Goal: Communication & Community: Ask a question

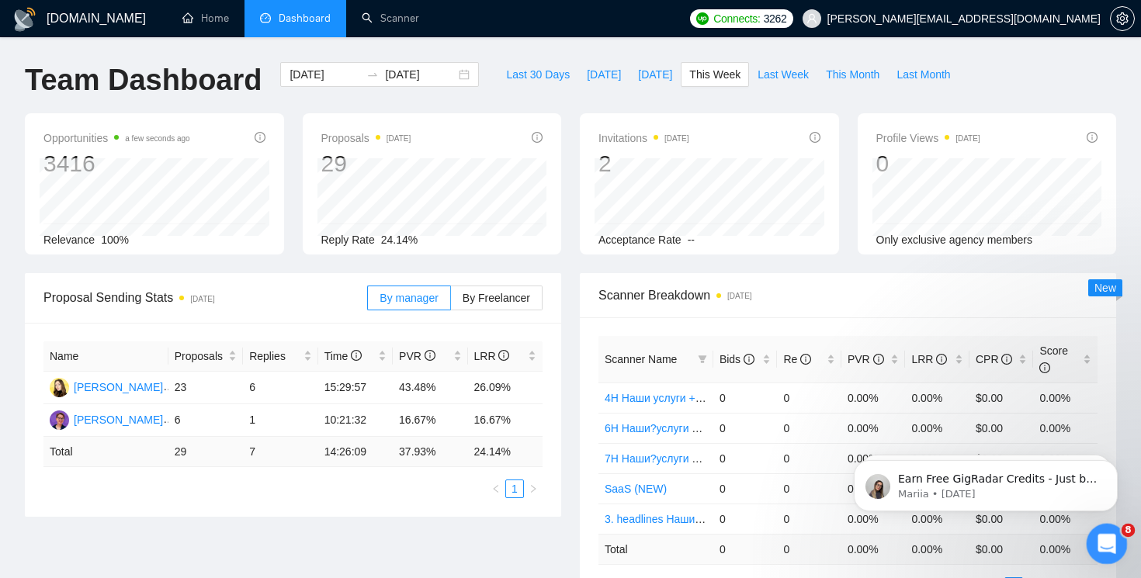
click at [1111, 556] on div "Open Intercom Messenger" at bounding box center [1104, 541] width 51 height 51
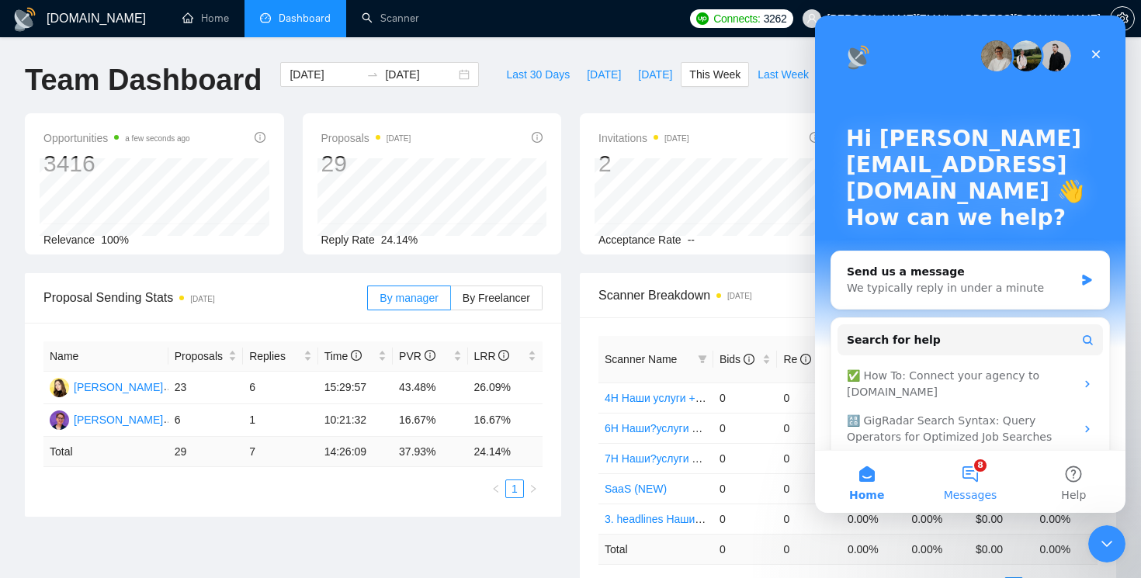
click at [978, 484] on button "8 Messages" at bounding box center [970, 482] width 103 height 62
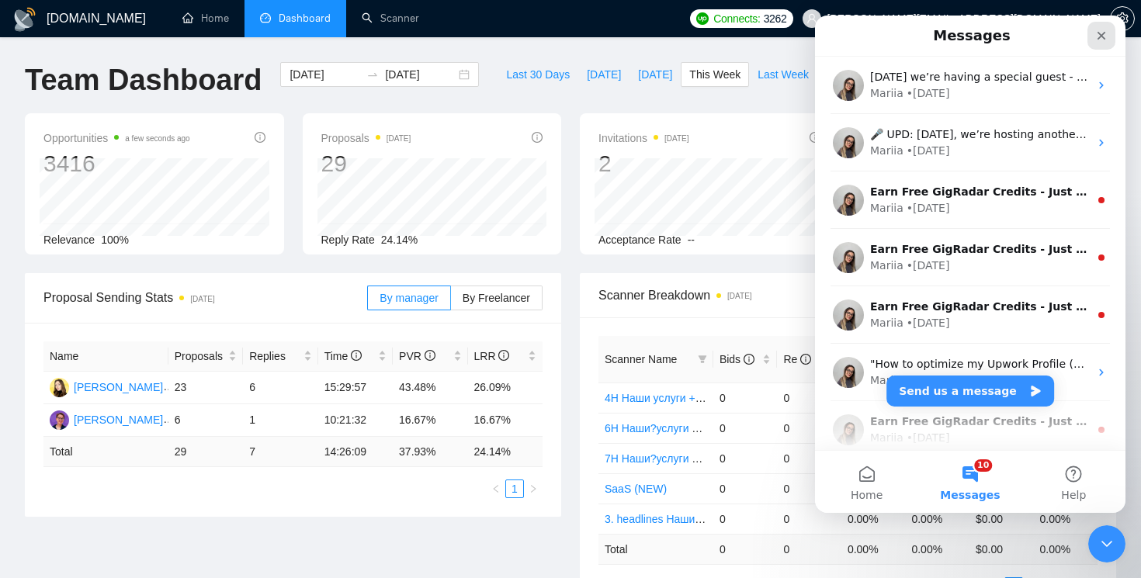
click at [1100, 36] on icon "Close" at bounding box center [1102, 36] width 12 height 12
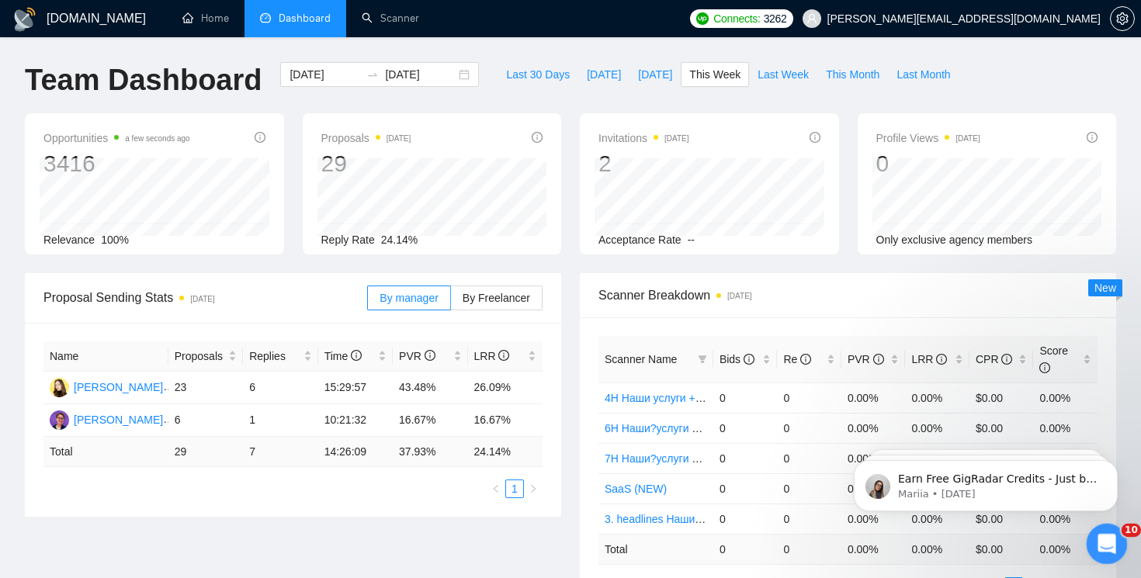
click at [1092, 533] on div "Open Intercom Messenger" at bounding box center [1104, 541] width 51 height 51
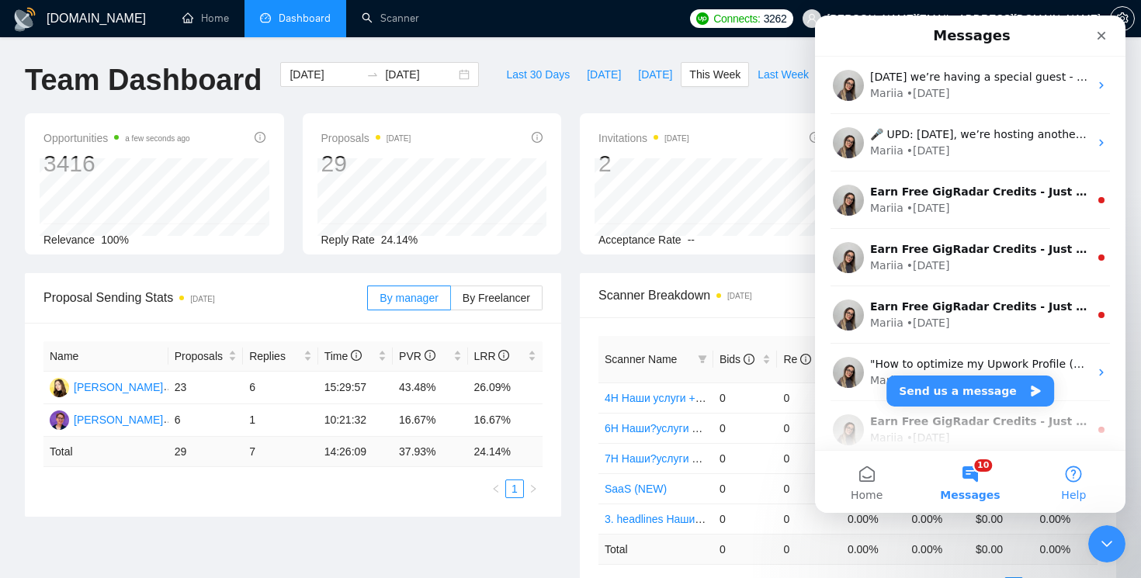
click at [1058, 479] on button "Help" at bounding box center [1074, 482] width 103 height 62
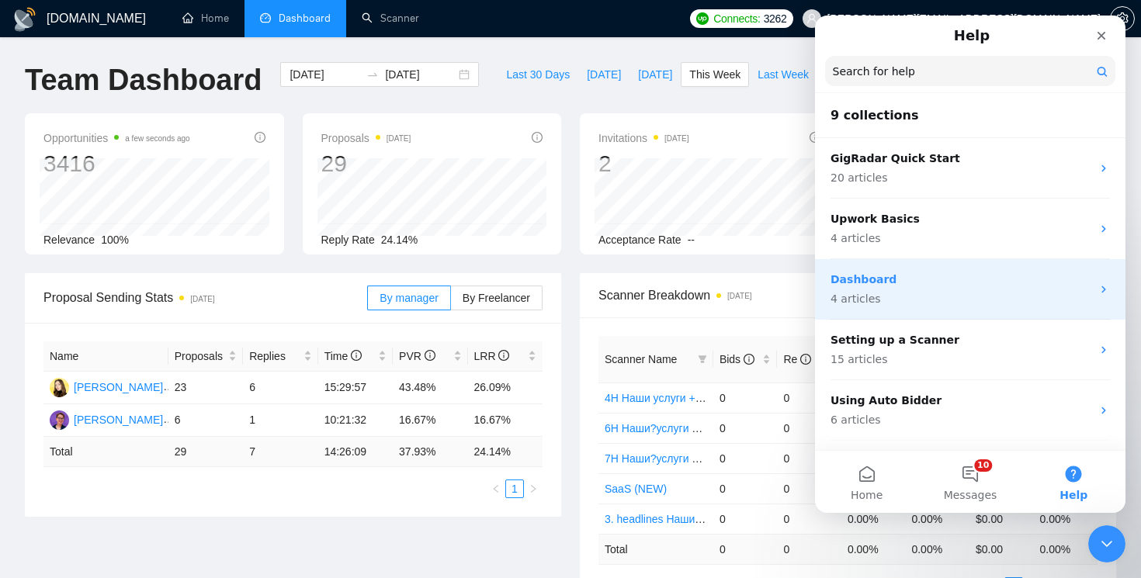
click at [923, 276] on p "Dashboard" at bounding box center [961, 280] width 261 height 16
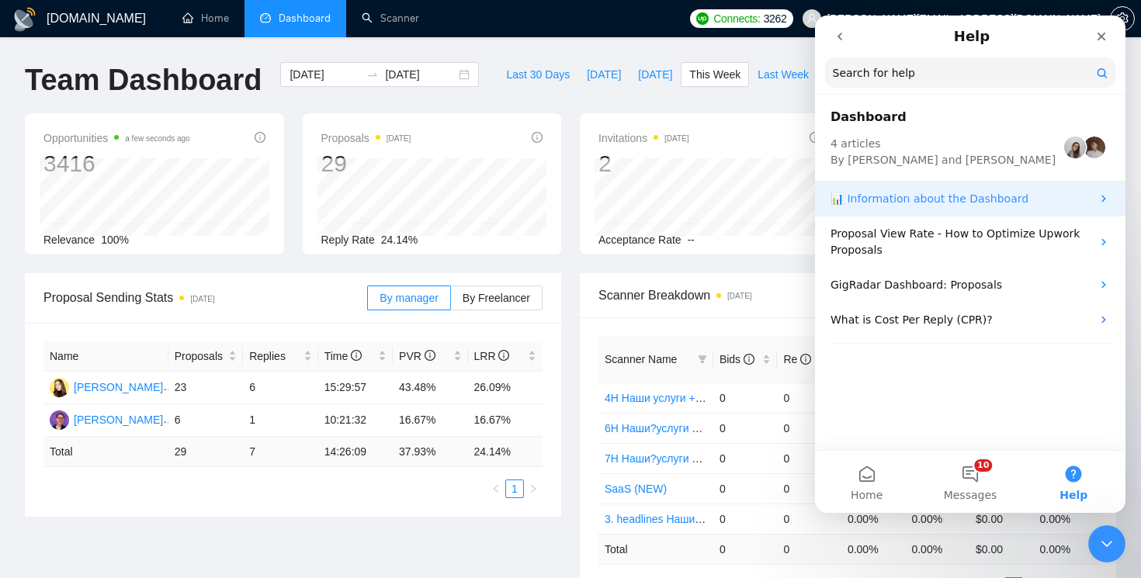
scroll to position [9, 0]
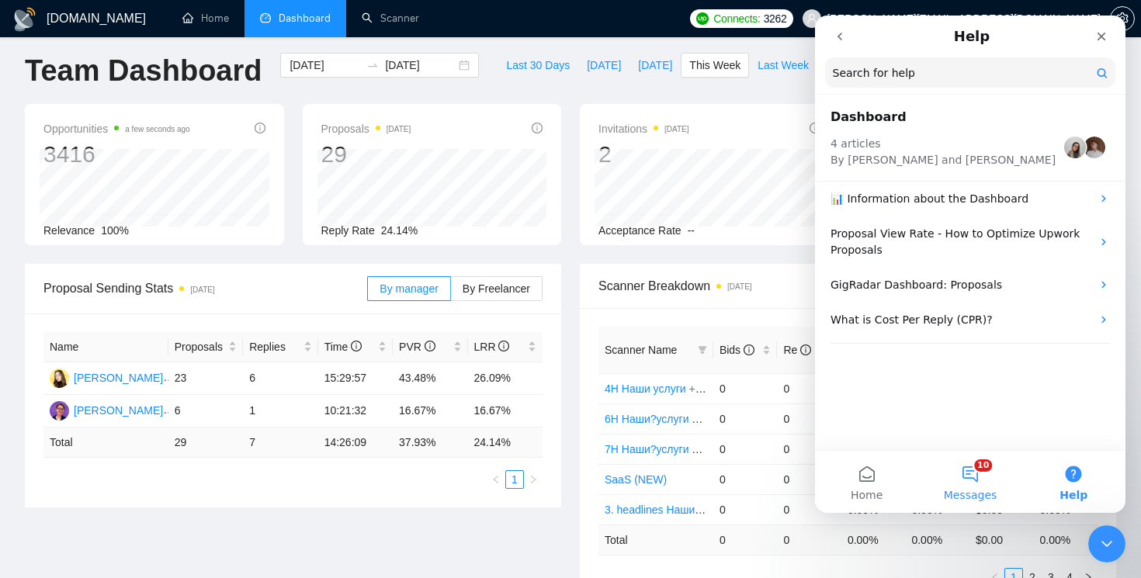
click at [978, 480] on button "10 Messages" at bounding box center [970, 482] width 103 height 62
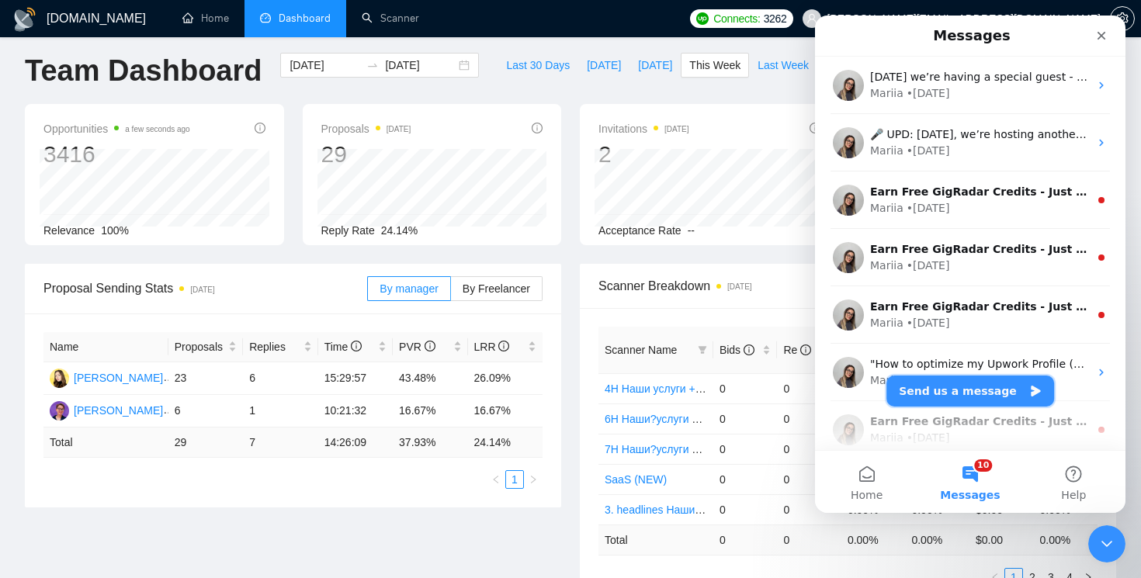
click at [948, 395] on button "Send us a message" at bounding box center [971, 391] width 168 height 31
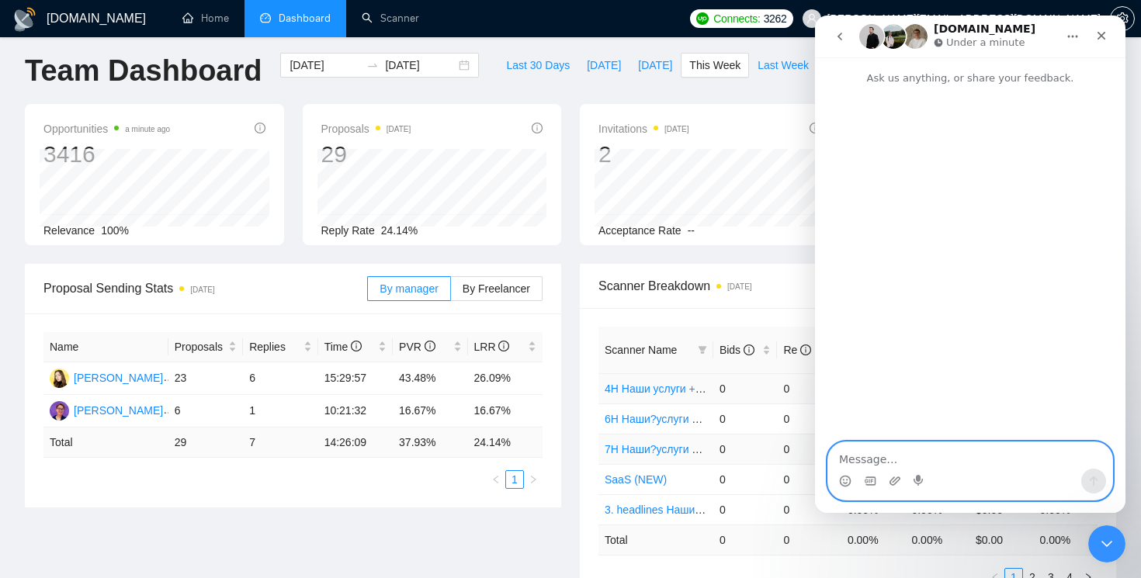
paste textarea "ChatGPT said: Good afternoon, I haven't seen an accurate, up-to-date picture in…"
type textarea "ChatGPT said: Good afternoon, I haven't seen an accurate, up-to-date picture in…"
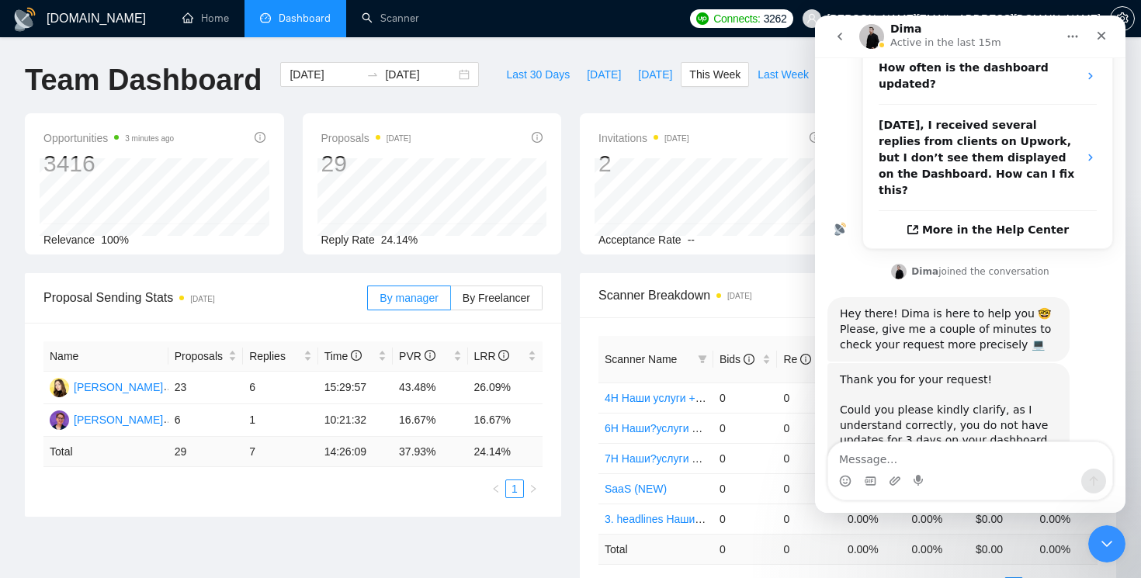
scroll to position [363, 0]
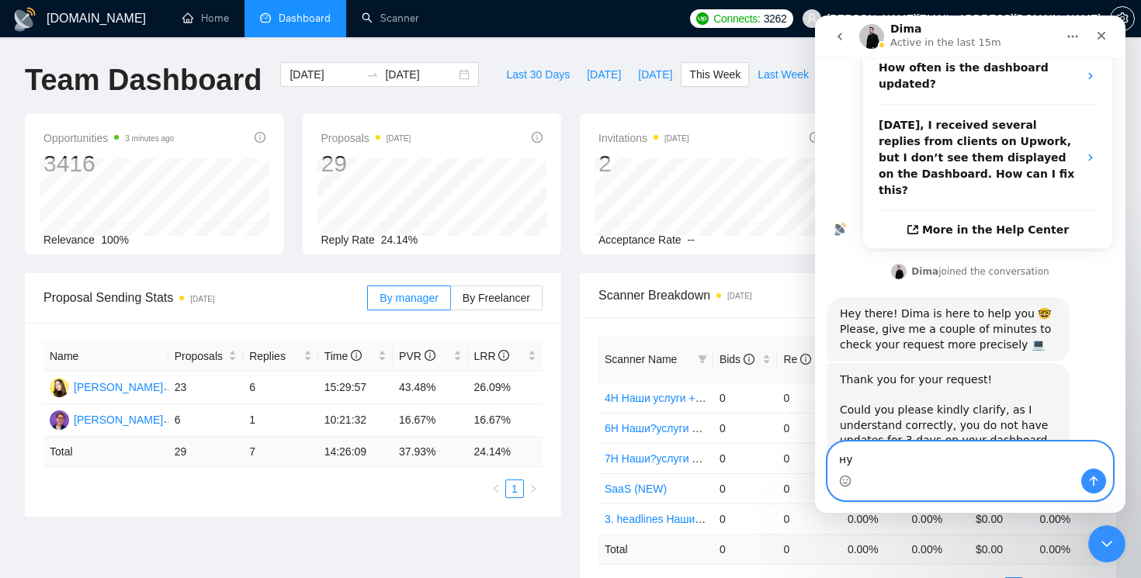
type textarea "н"
type textarea "yes"
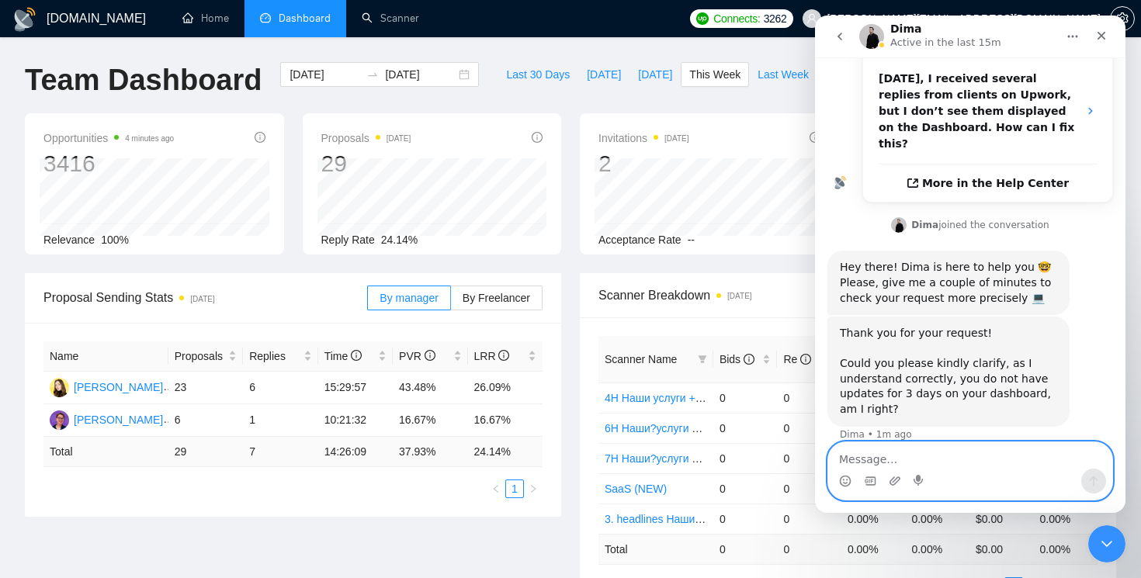
scroll to position [469, 0]
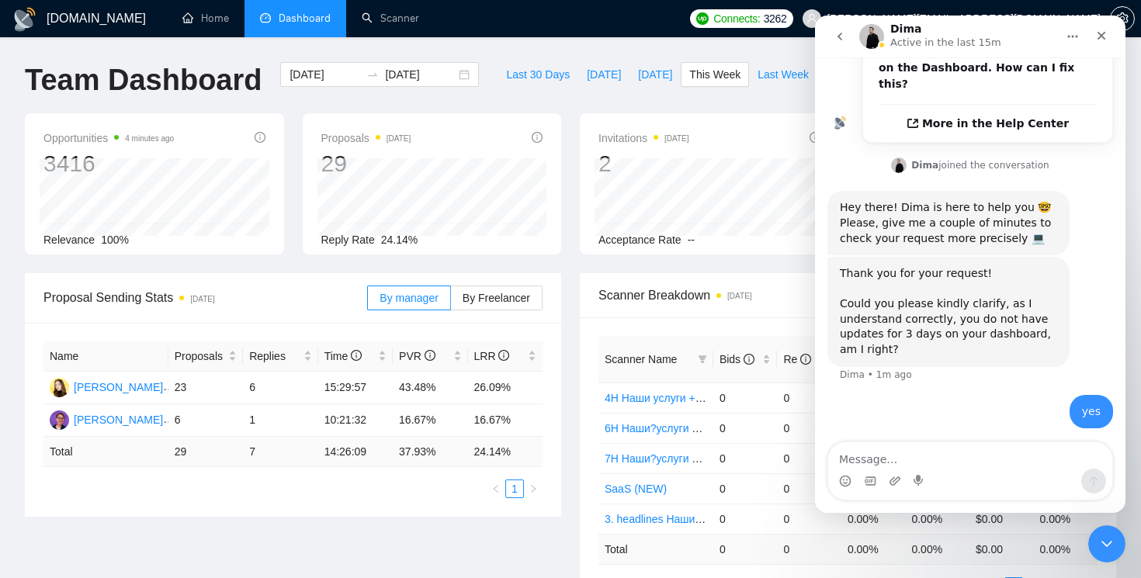
click at [947, 491] on div "Intercom messenger" at bounding box center [970, 481] width 284 height 25
click at [955, 460] on textarea "Message…" at bounding box center [970, 456] width 284 height 26
paste textarea "I see data showing that I sent 6 proposals, but that doesn’t match reality, and…"
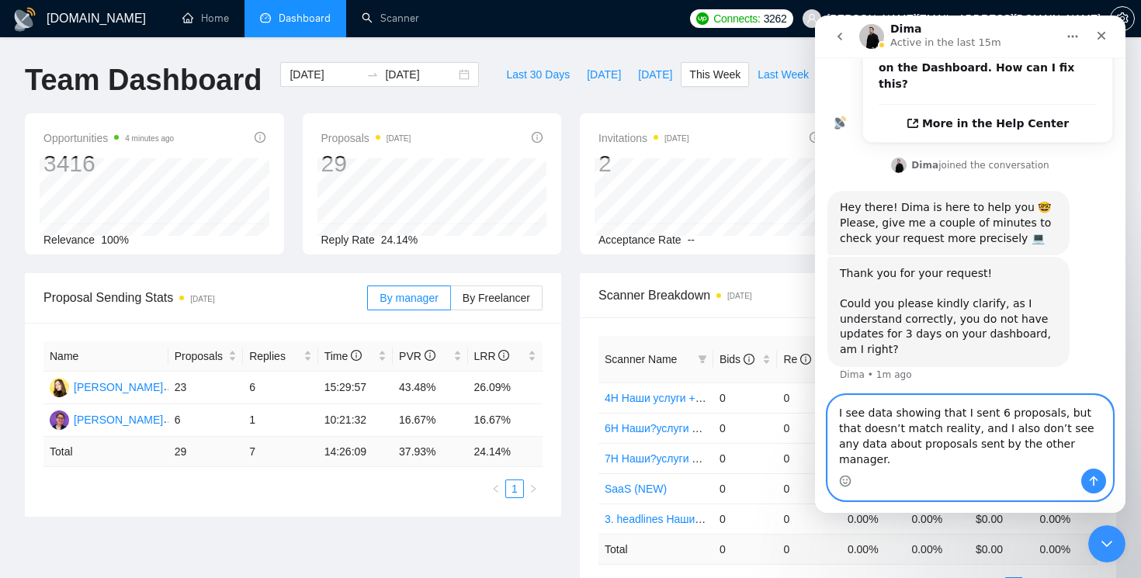
scroll to position [500, 0]
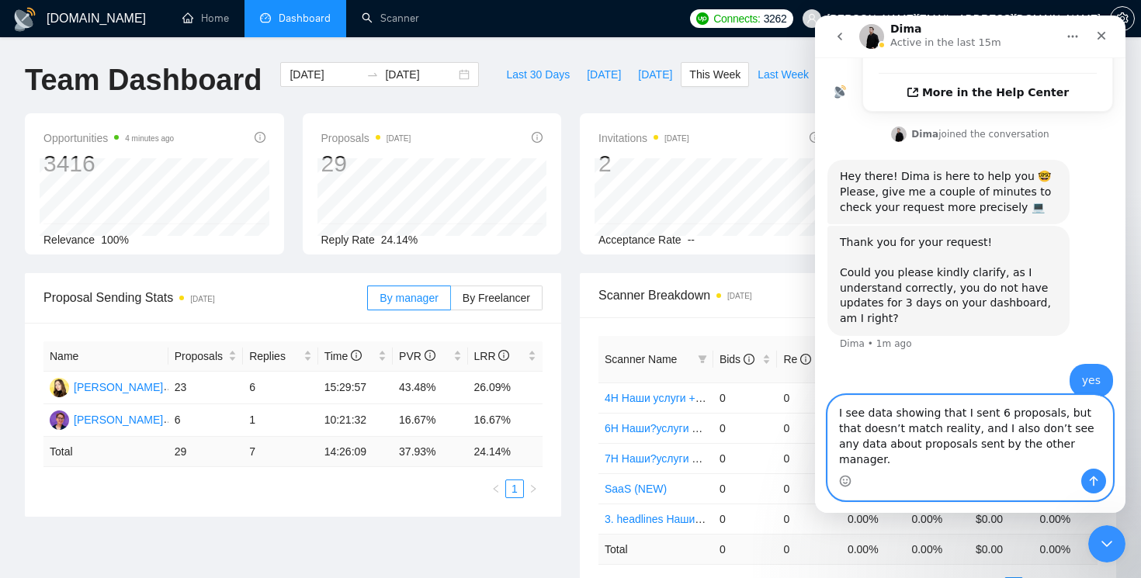
click at [901, 439] on textarea "I see data showing that I sent 6 proposals, but that doesn’t match reality, and…" at bounding box center [970, 432] width 284 height 73
click at [844, 431] on textarea "I see data showing that I sent 6 proposals, but that doesn’t match reality, and…" at bounding box center [970, 432] width 284 height 73
click at [840, 431] on textarea "I see data showing that I sent 6 proposals, but that doesn’t match reality, and…" at bounding box center [970, 432] width 284 height 73
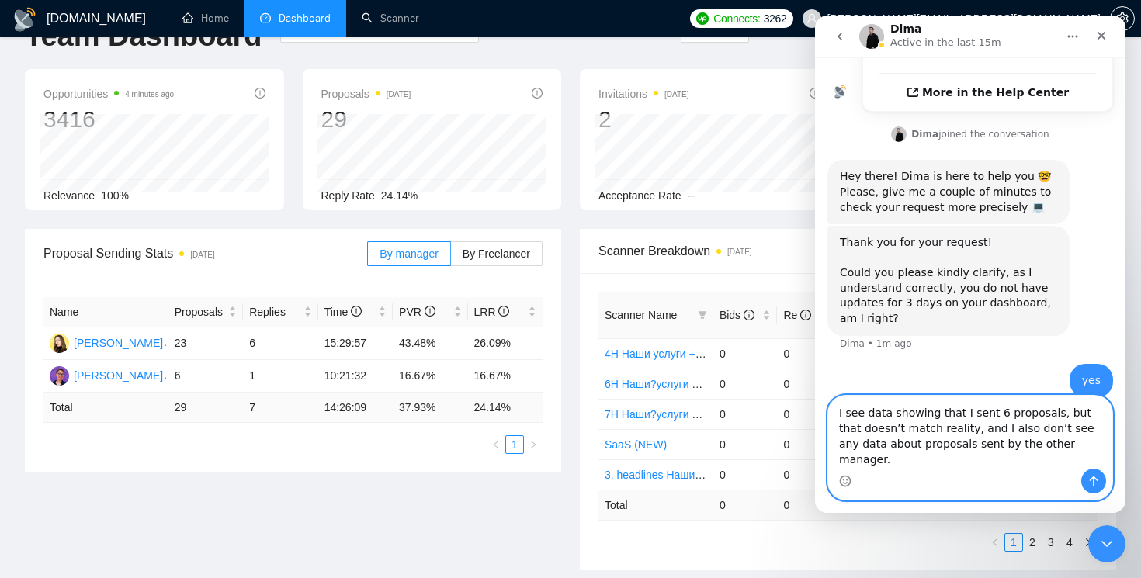
scroll to position [52, 0]
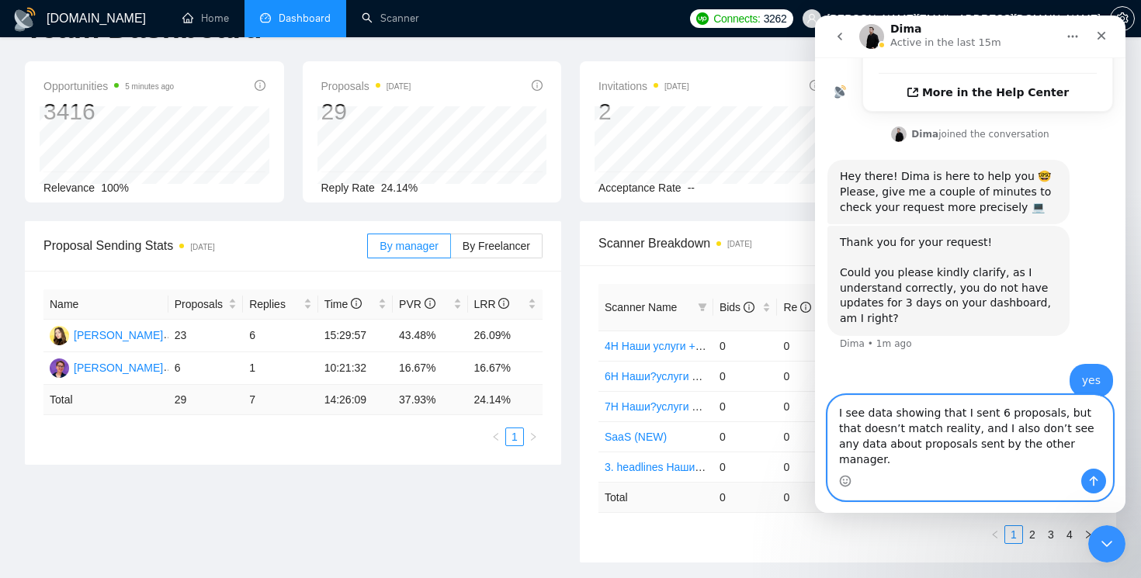
type textarea "I see data showing that I sent 6 proposals, but that doesn’t match reality, and…"
click at [1100, 486] on button "Send a message…" at bounding box center [1094, 481] width 25 height 25
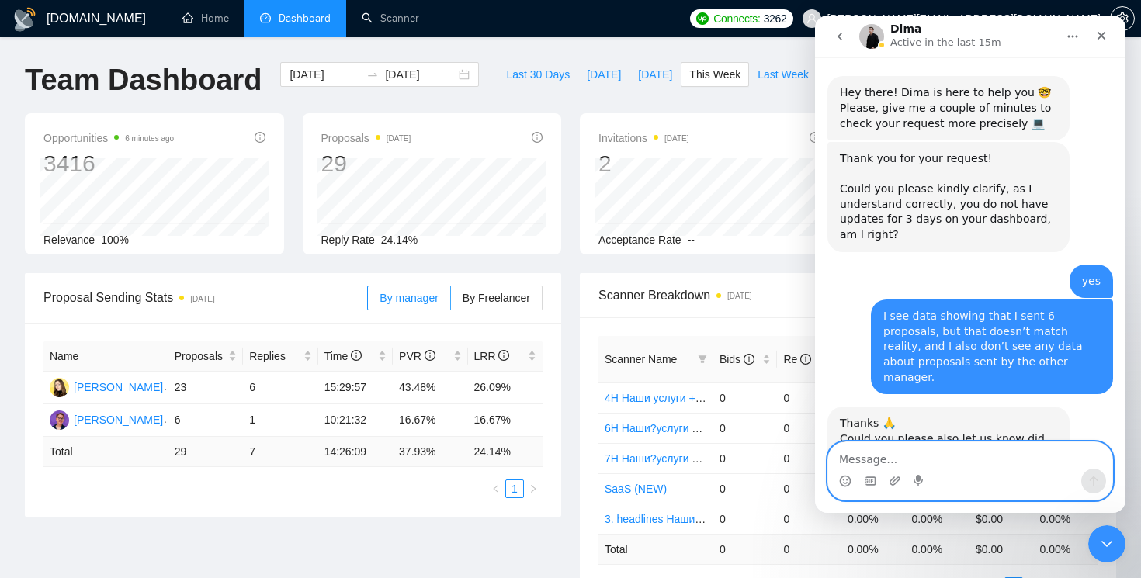
scroll to position [597, 0]
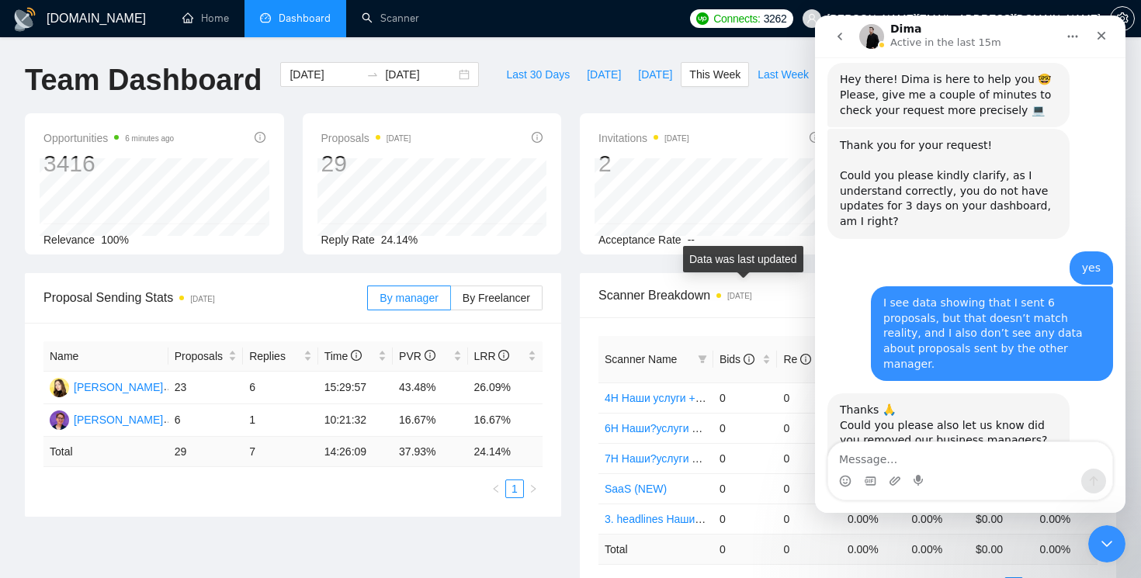
click at [766, 240] on div "Acceptance Rate --" at bounding box center [710, 239] width 222 height 17
click at [1098, 34] on icon "Close" at bounding box center [1102, 36] width 12 height 12
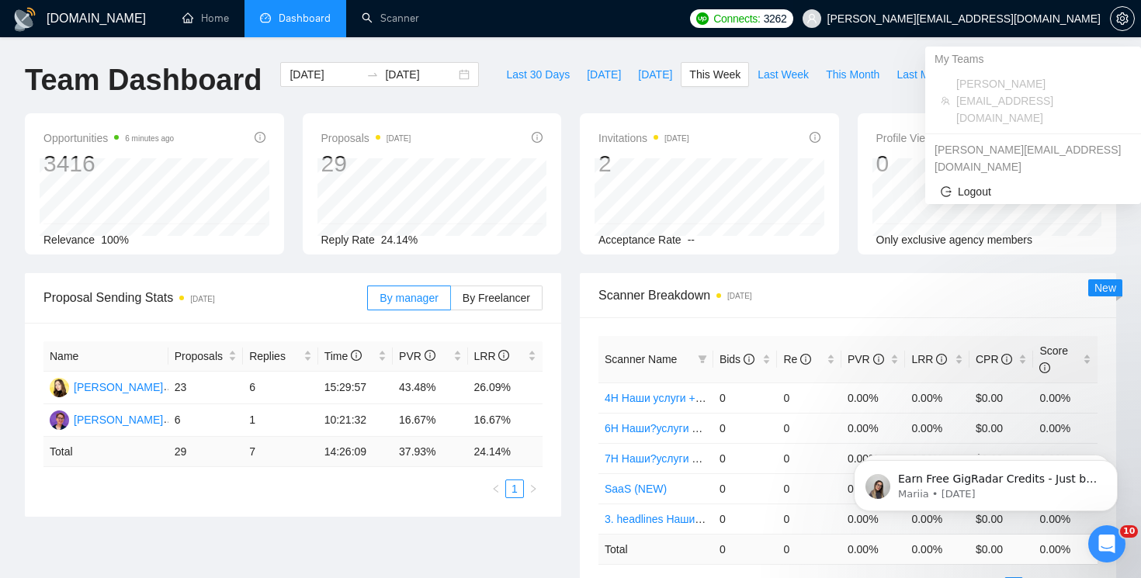
scroll to position [0, 0]
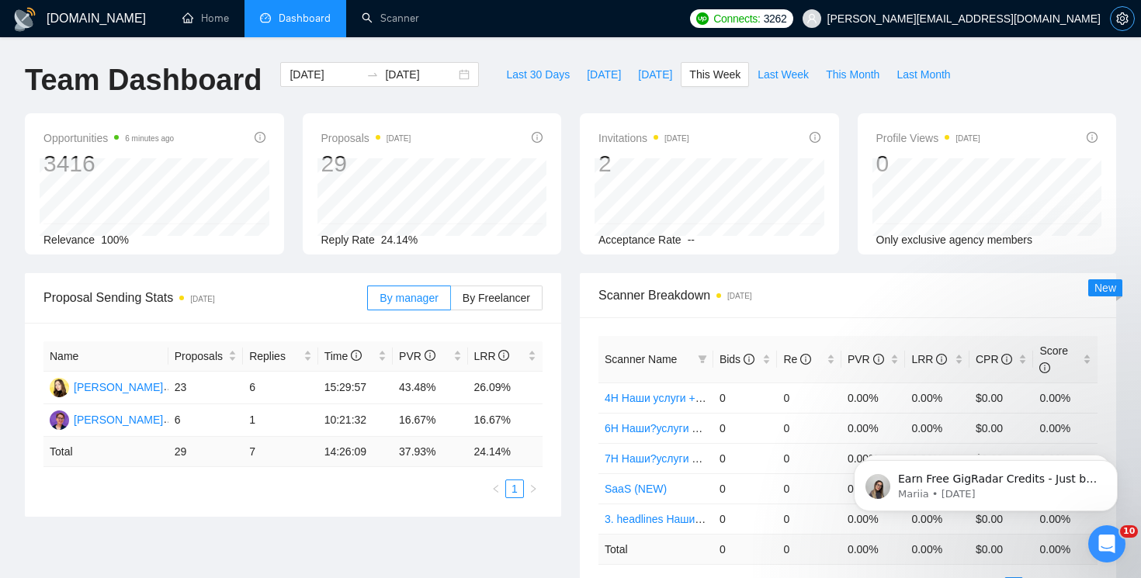
click at [1126, 16] on icon "setting" at bounding box center [1123, 18] width 12 height 12
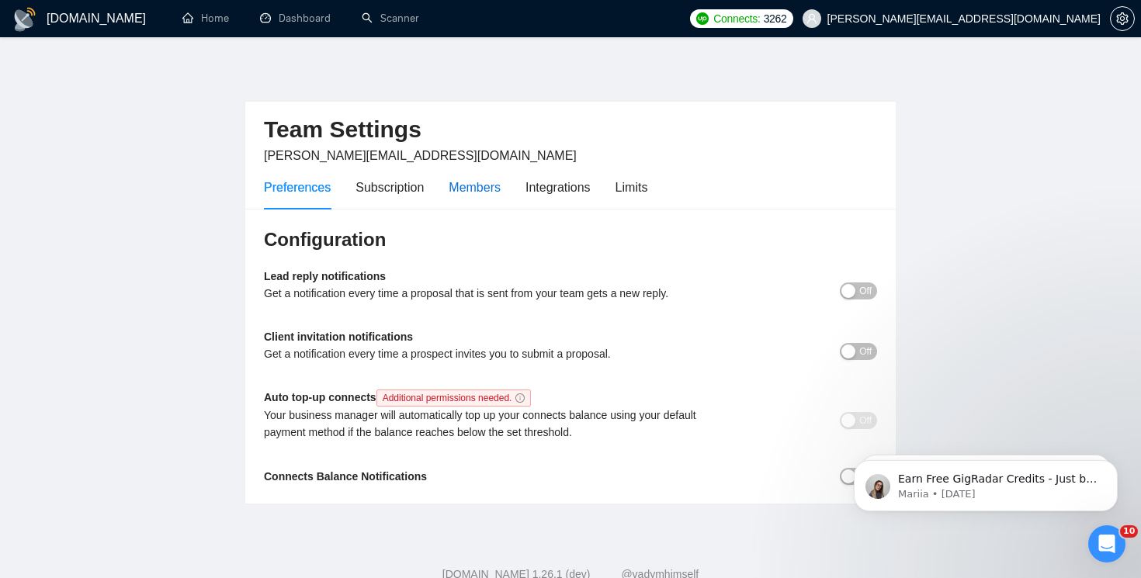
click at [471, 187] on div "Members" at bounding box center [475, 187] width 52 height 19
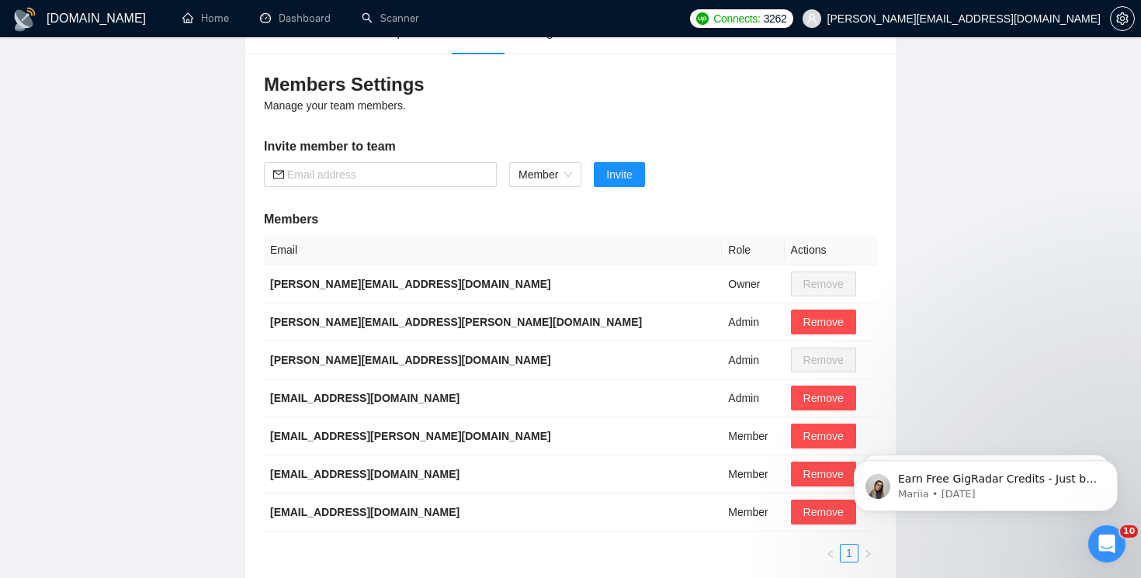
scroll to position [137, 0]
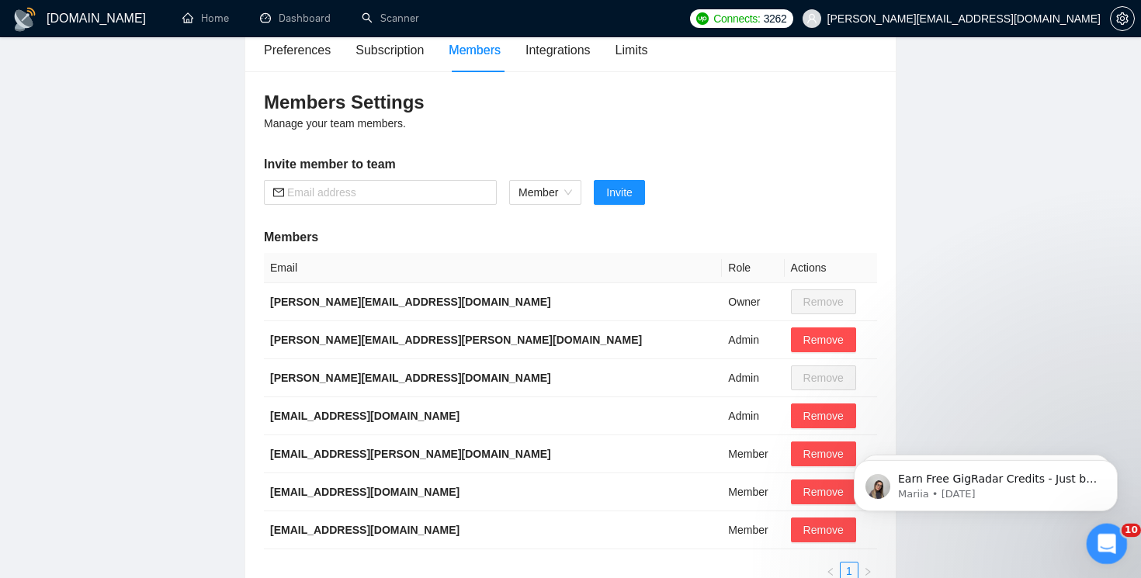
click at [1104, 543] on icon "Open Intercom Messenger" at bounding box center [1104, 542] width 11 height 12
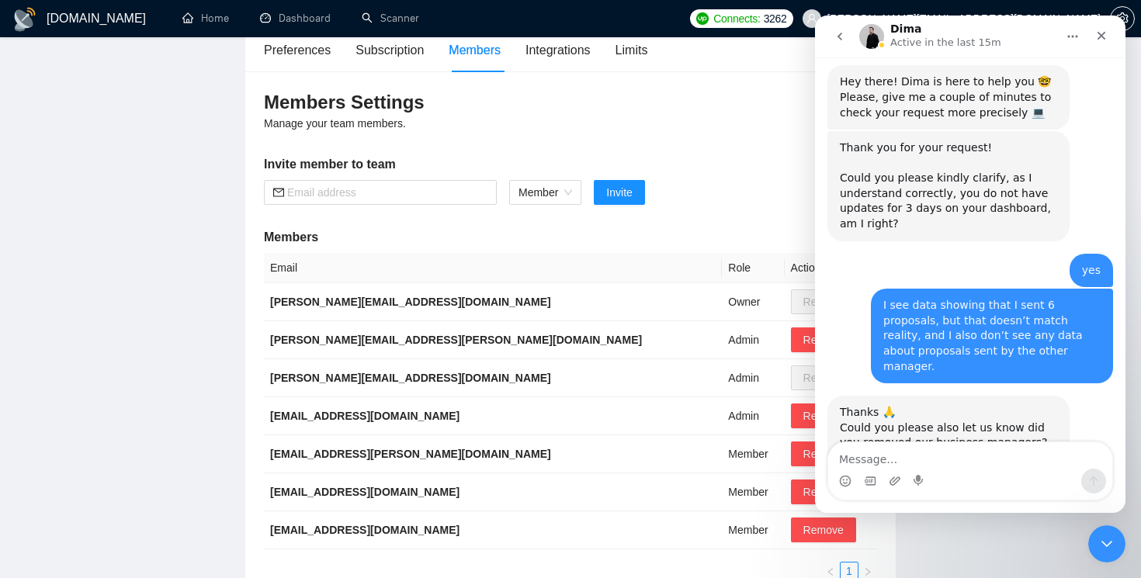
scroll to position [597, 0]
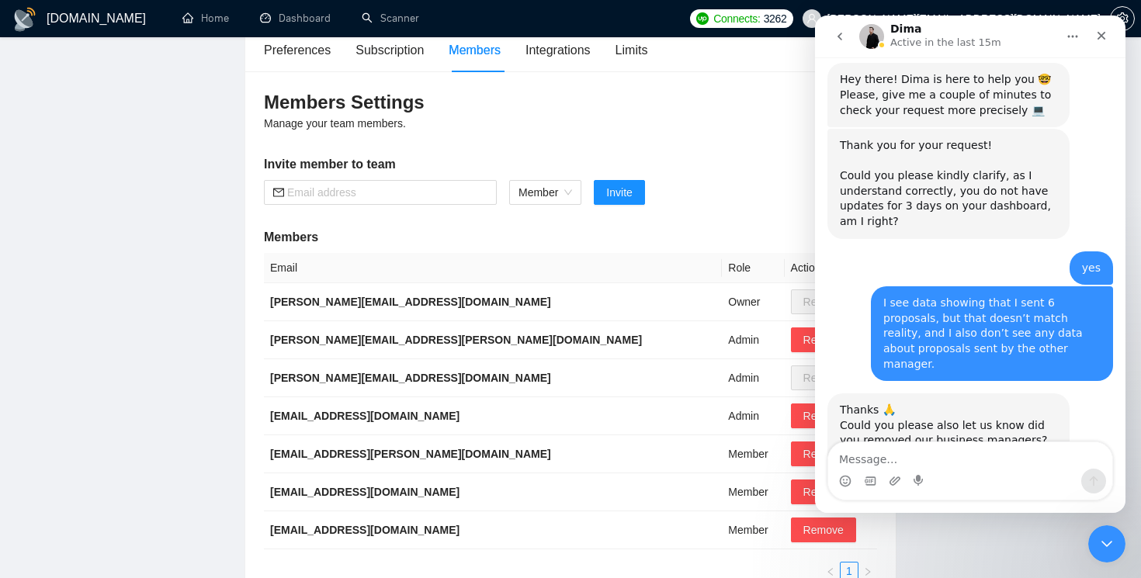
click at [958, 460] on textarea "Message…" at bounding box center [970, 456] width 284 height 26
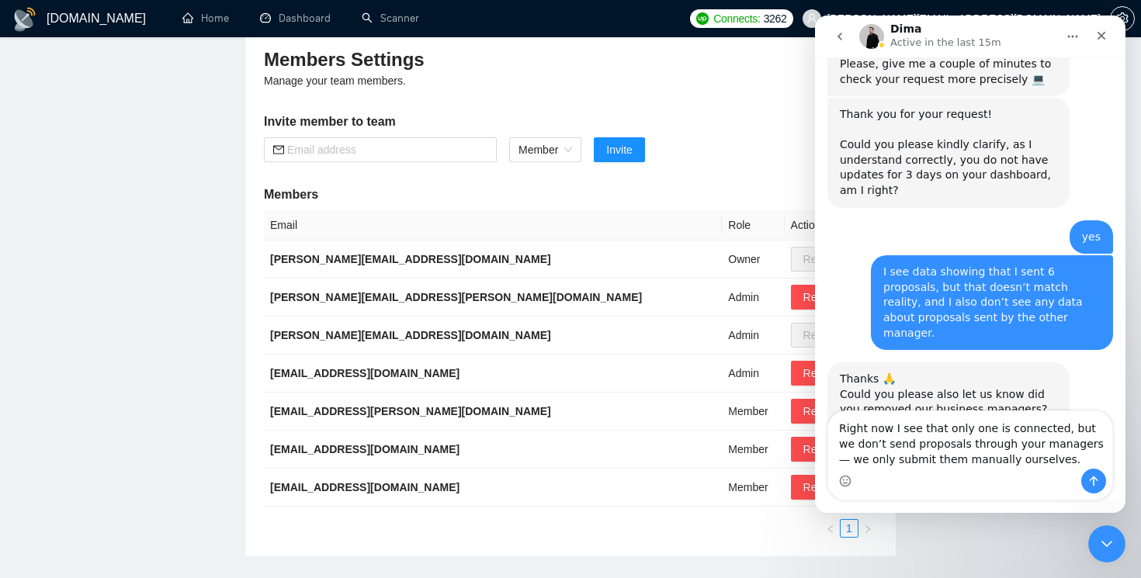
scroll to position [186, 0]
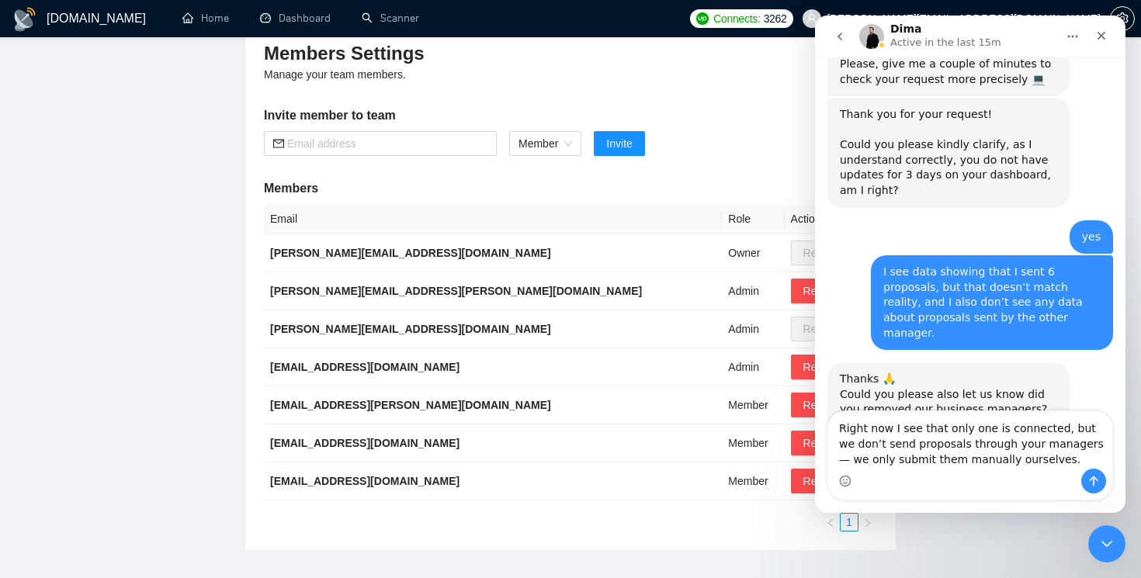
click at [1051, 427] on textarea "Right now I see that only one is connected, but we don’t send proposals through…" at bounding box center [970, 440] width 284 height 57
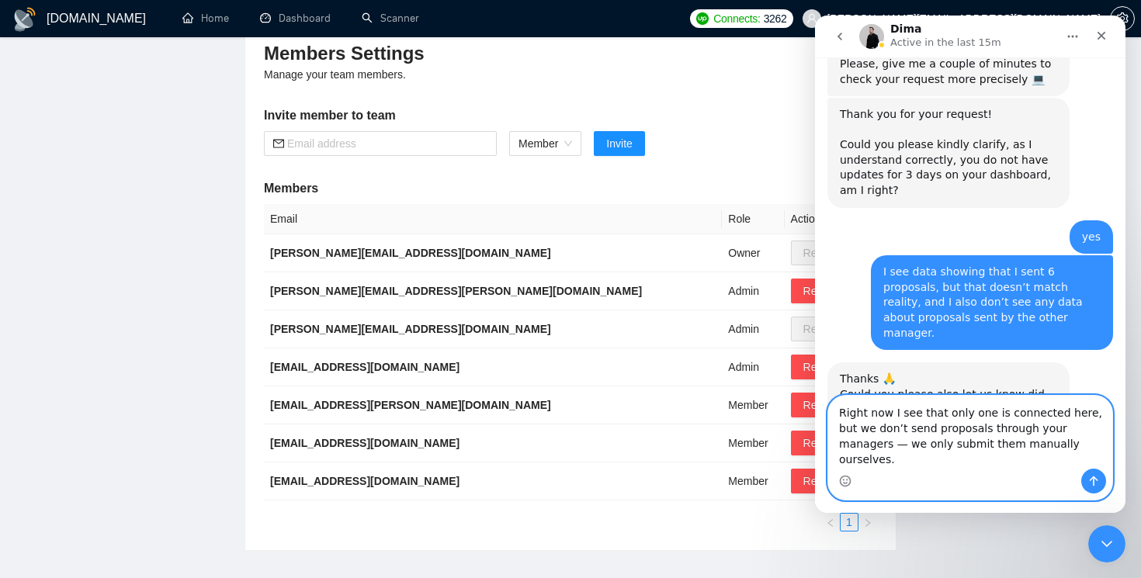
click at [972, 467] on textarea "Right now I see that only one is connected here, but we don’t send proposals th…" at bounding box center [970, 432] width 284 height 73
paste textarea "We deleted them directly from Upwork because we don’t use them — we only send p…"
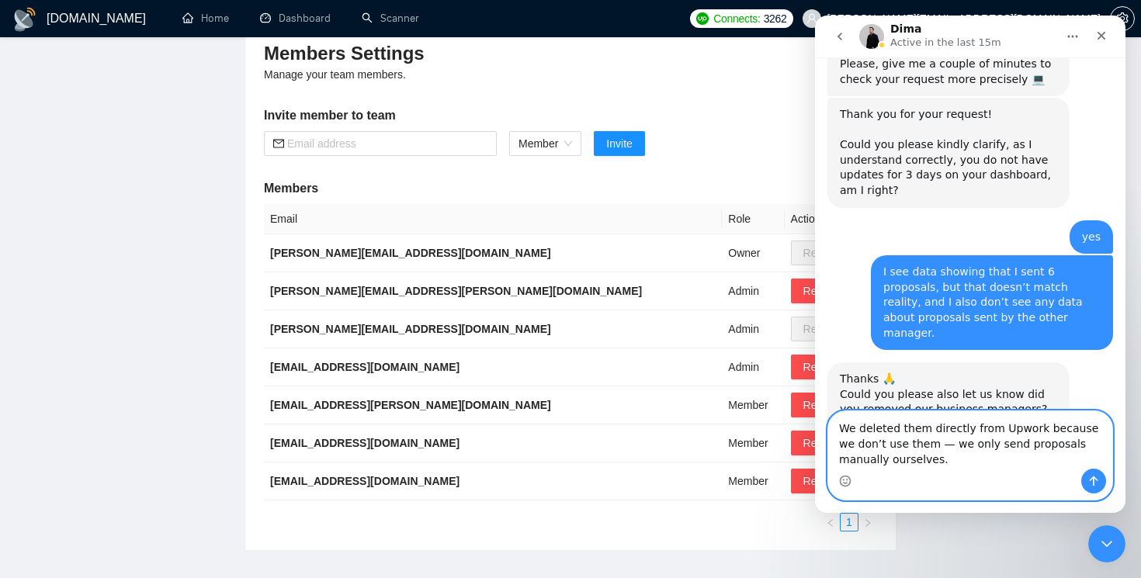
click at [929, 446] on textarea "We deleted them directly from Upwork because we don’t use them — we only send p…" at bounding box center [970, 440] width 284 height 57
type textarea "We deleted them directly from Upwork because we don’t use them, we only send pr…"
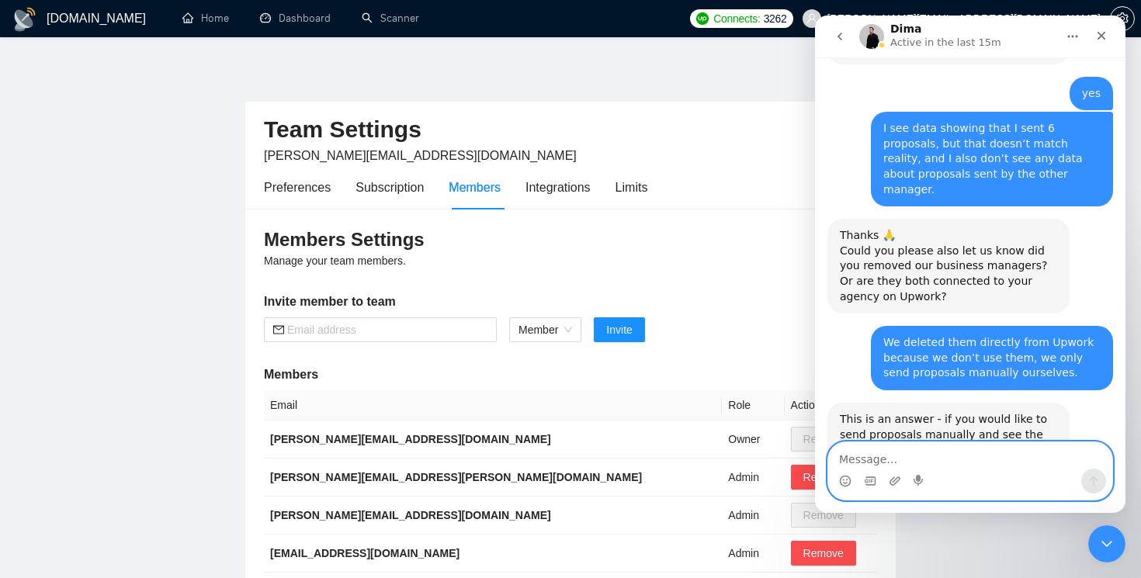
scroll to position [811, 0]
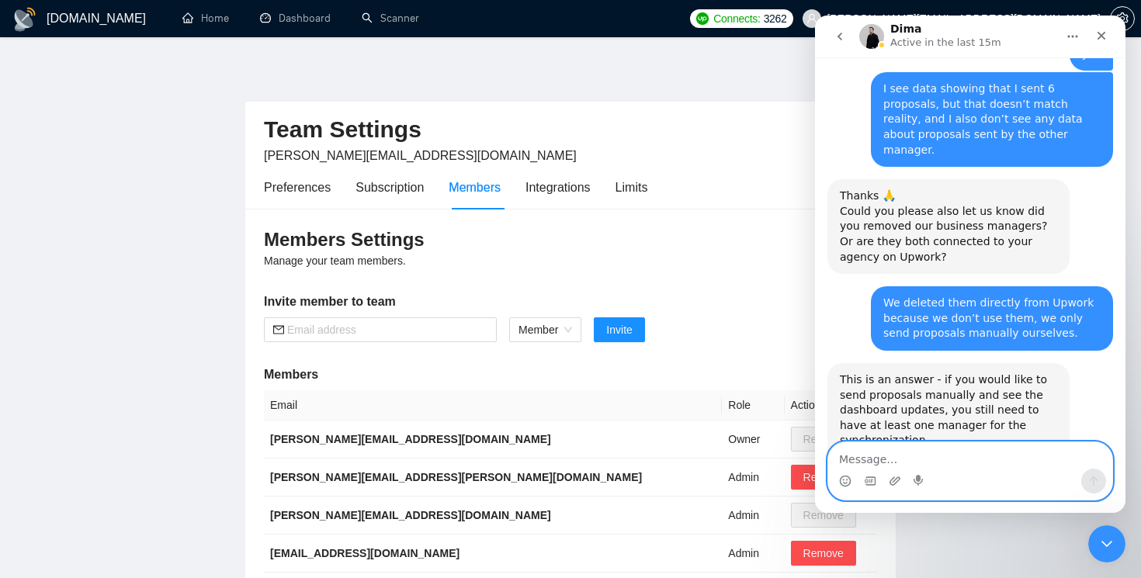
click at [931, 454] on textarea "Message…" at bounding box center [970, 456] width 284 height 26
paste textarea "Overall, as far as I remember, we only added them to test auto-proposals, but t…"
type textarea "Overall, as far as I remember, we only added them to test auto-proposals, but t…"
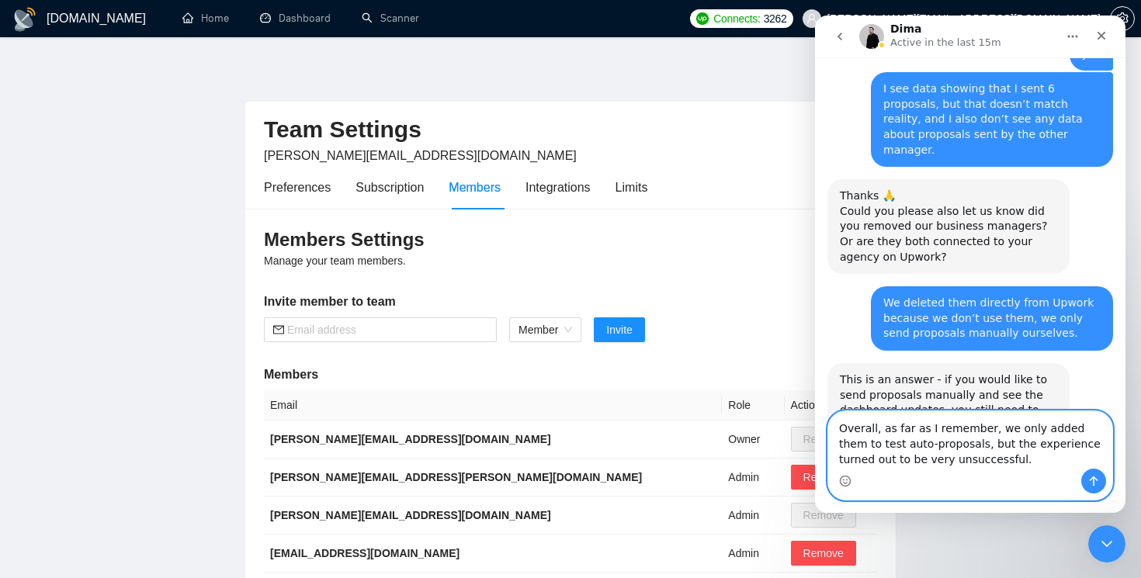
scroll to position [842, 0]
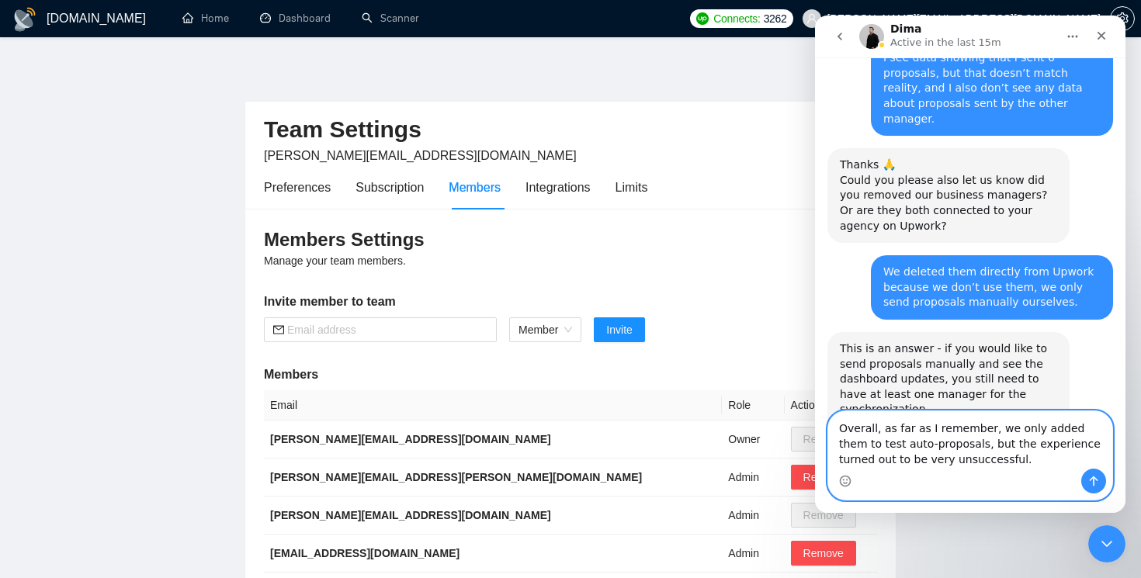
click at [1007, 463] on textarea "Overall, as far as I remember, we only added them to test auto-proposals, but t…" at bounding box center [970, 440] width 284 height 57
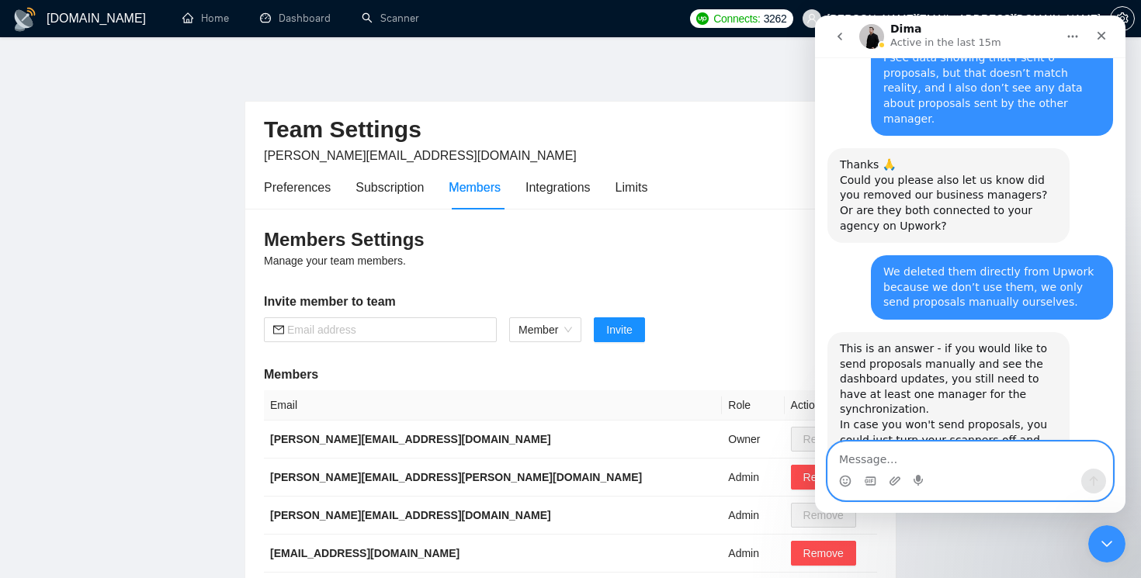
scroll to position [903, 0]
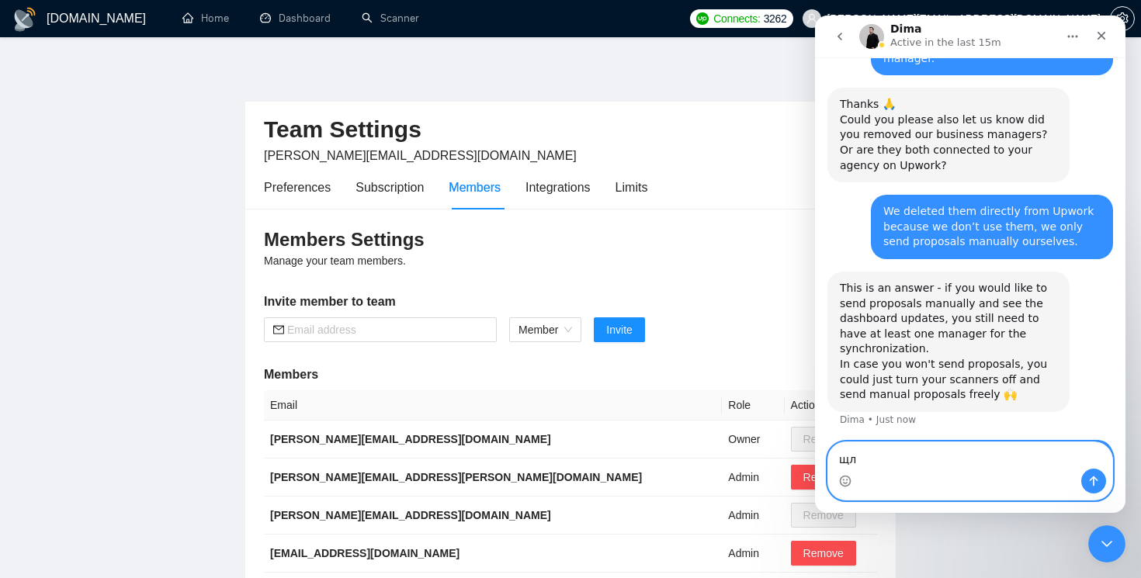
type textarea "щ"
paste textarea "Okay, could you please outline, step by step, what I should do now so the data …"
type textarea "Okay, could you please outline, step by step, what I should do now so the data …"
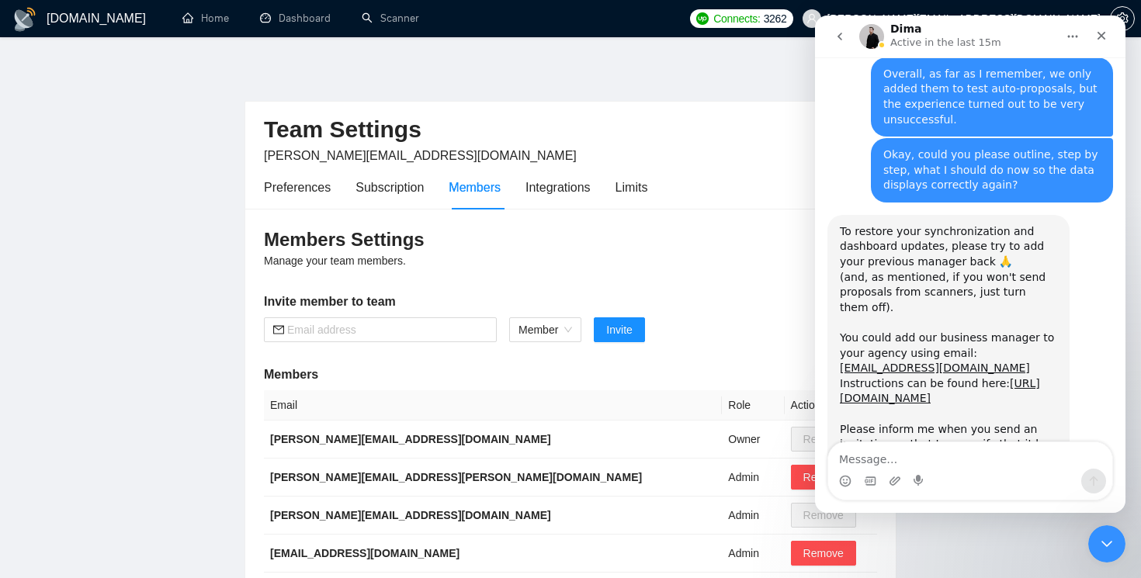
scroll to position [1290, 0]
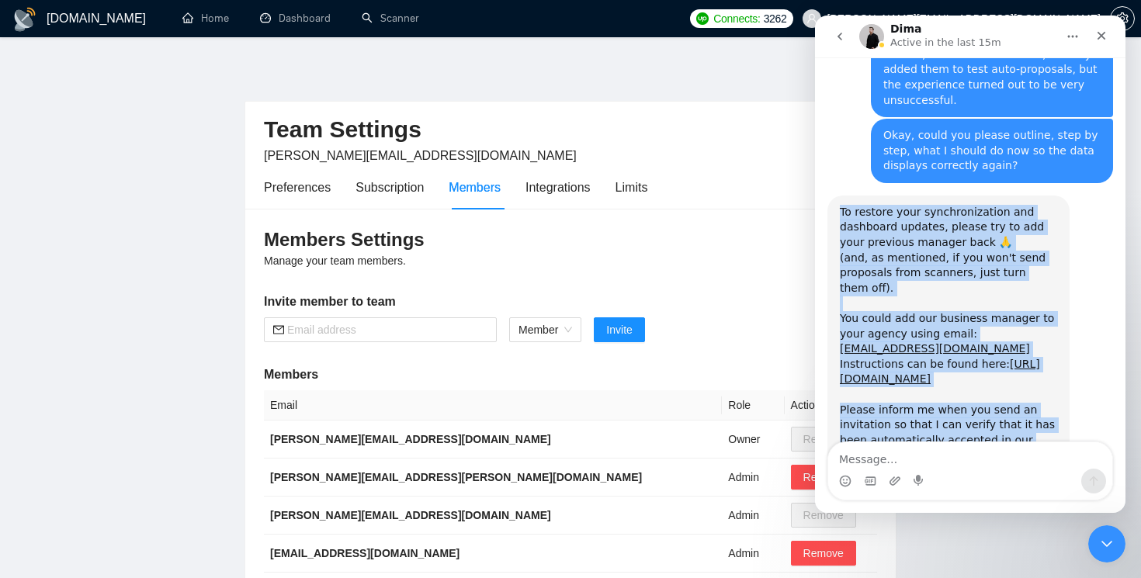
drag, startPoint x: 883, startPoint y: 398, endPoint x: 836, endPoint y: 121, distance: 280.3
click at [835, 196] on div "To restore your synchronization and dashboard updates, please try to add your p…" at bounding box center [949, 334] width 242 height 277
copy div "To restore your synchronization and dashboard updates, please try to add your p…"
